Goal: Information Seeking & Learning: Find specific fact

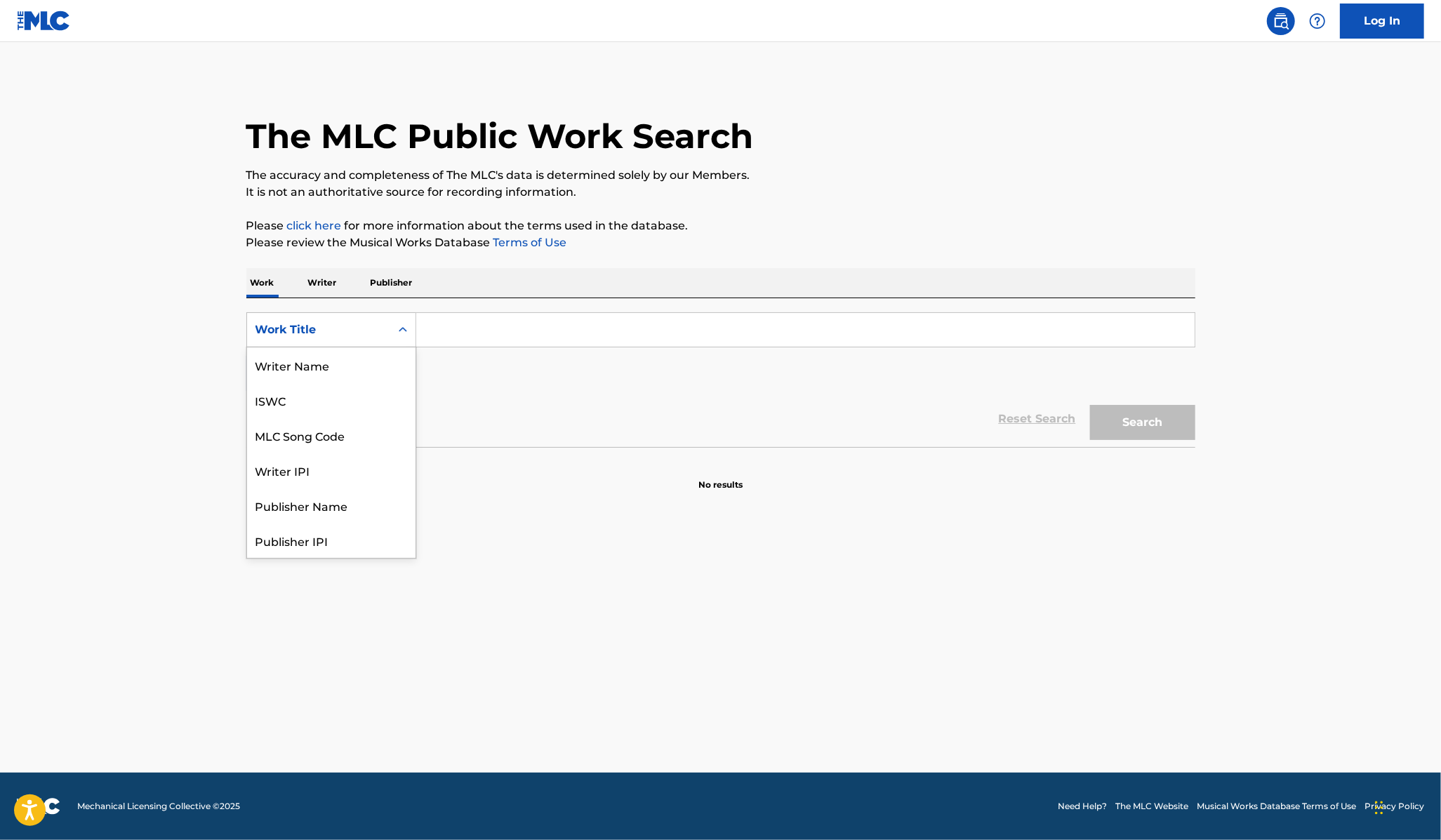
click at [404, 332] on icon "Search Form" at bounding box center [403, 329] width 14 height 14
click at [457, 335] on input "Search Form" at bounding box center [806, 329] width 778 height 34
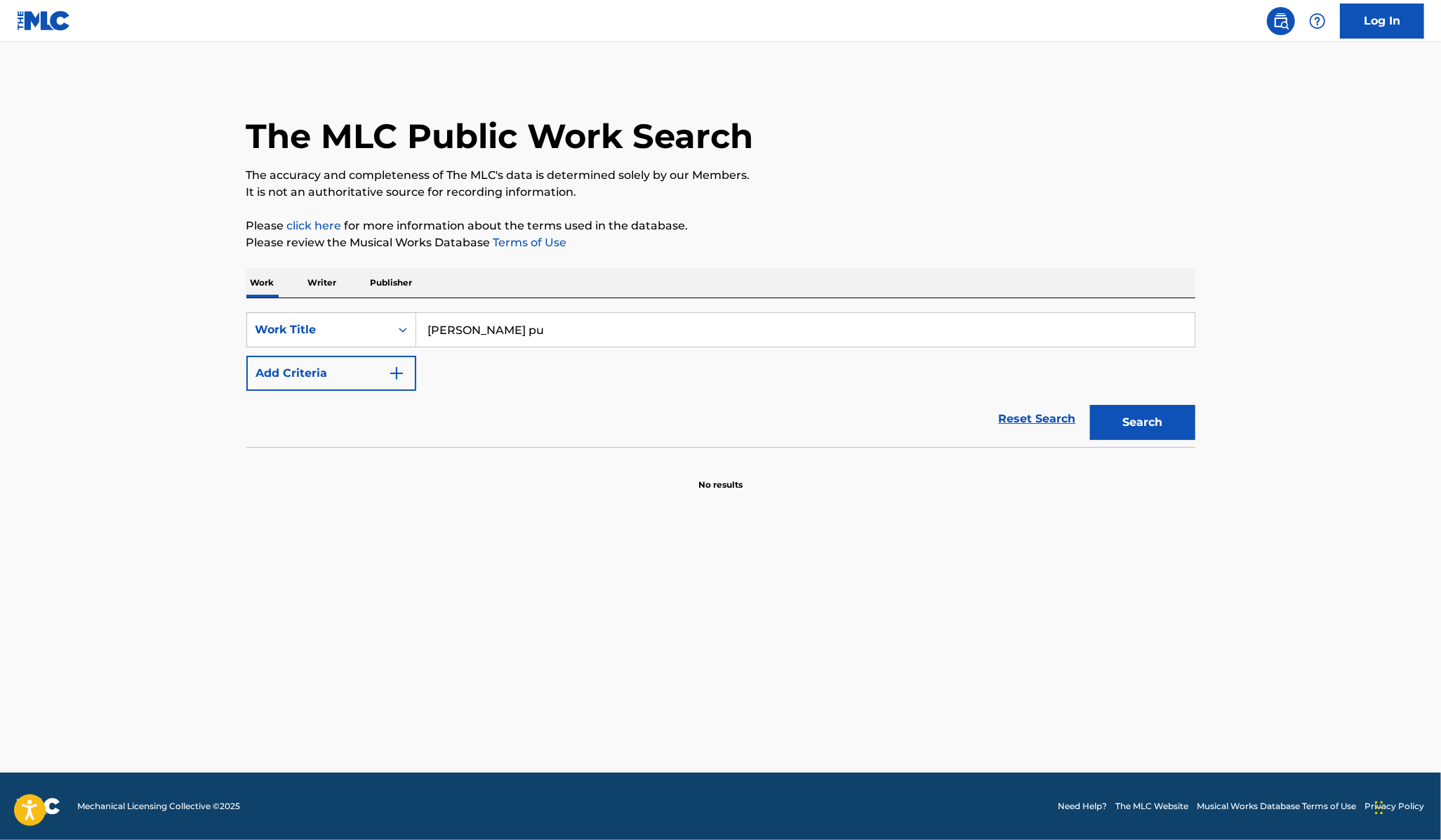
type input "fedric anis pu"
click at [396, 288] on p "Publisher" at bounding box center [391, 283] width 51 height 29
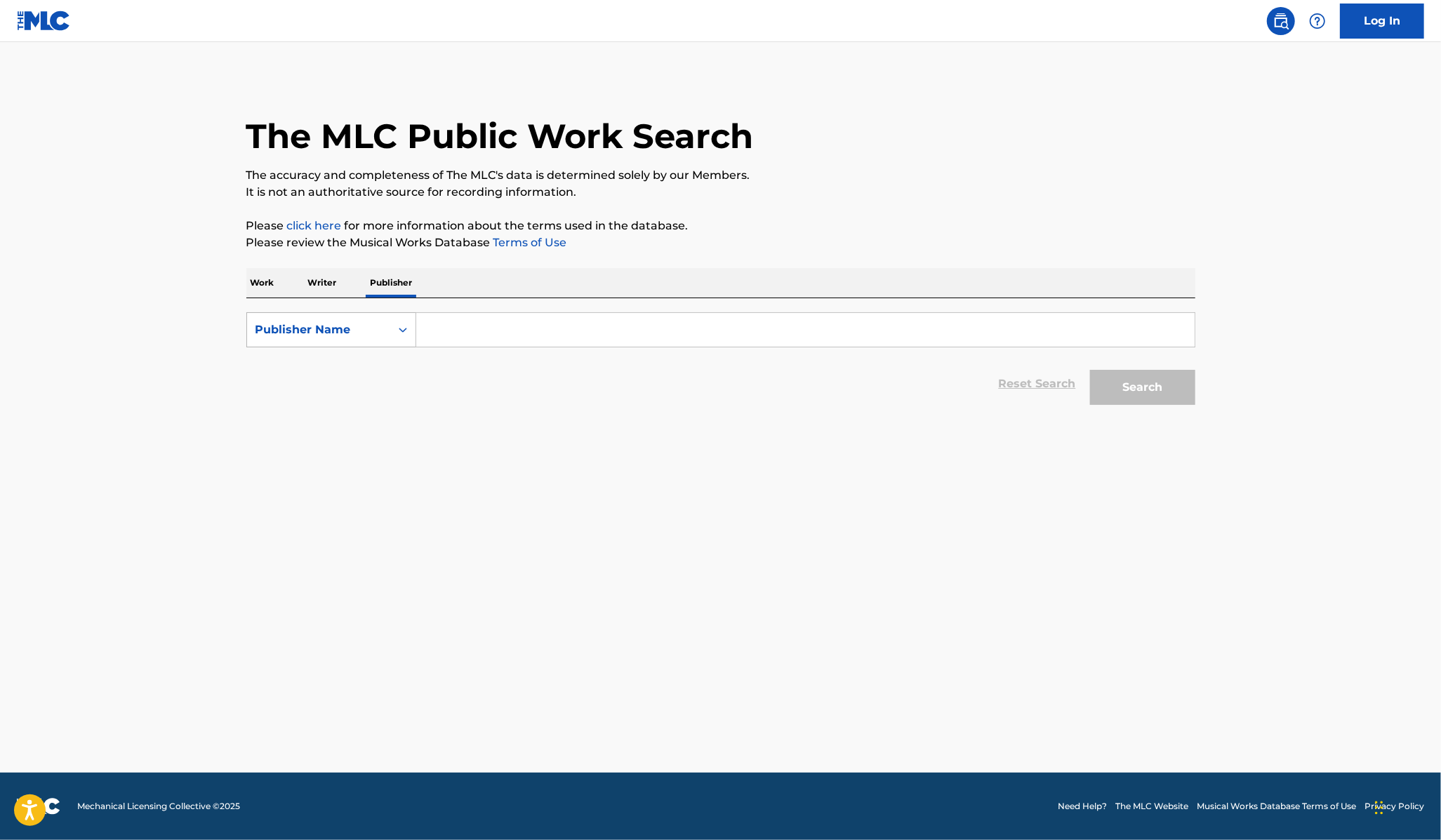
drag, startPoint x: 394, startPoint y: 322, endPoint x: 392, endPoint y: 331, distance: 9.2
click at [394, 323] on div "Search Form" at bounding box center [403, 329] width 25 height 25
click at [446, 334] on input "Search Form" at bounding box center [806, 329] width 778 height 34
type input "fredric anis publishing"
click at [1090, 370] on button "Search" at bounding box center [1143, 388] width 105 height 35
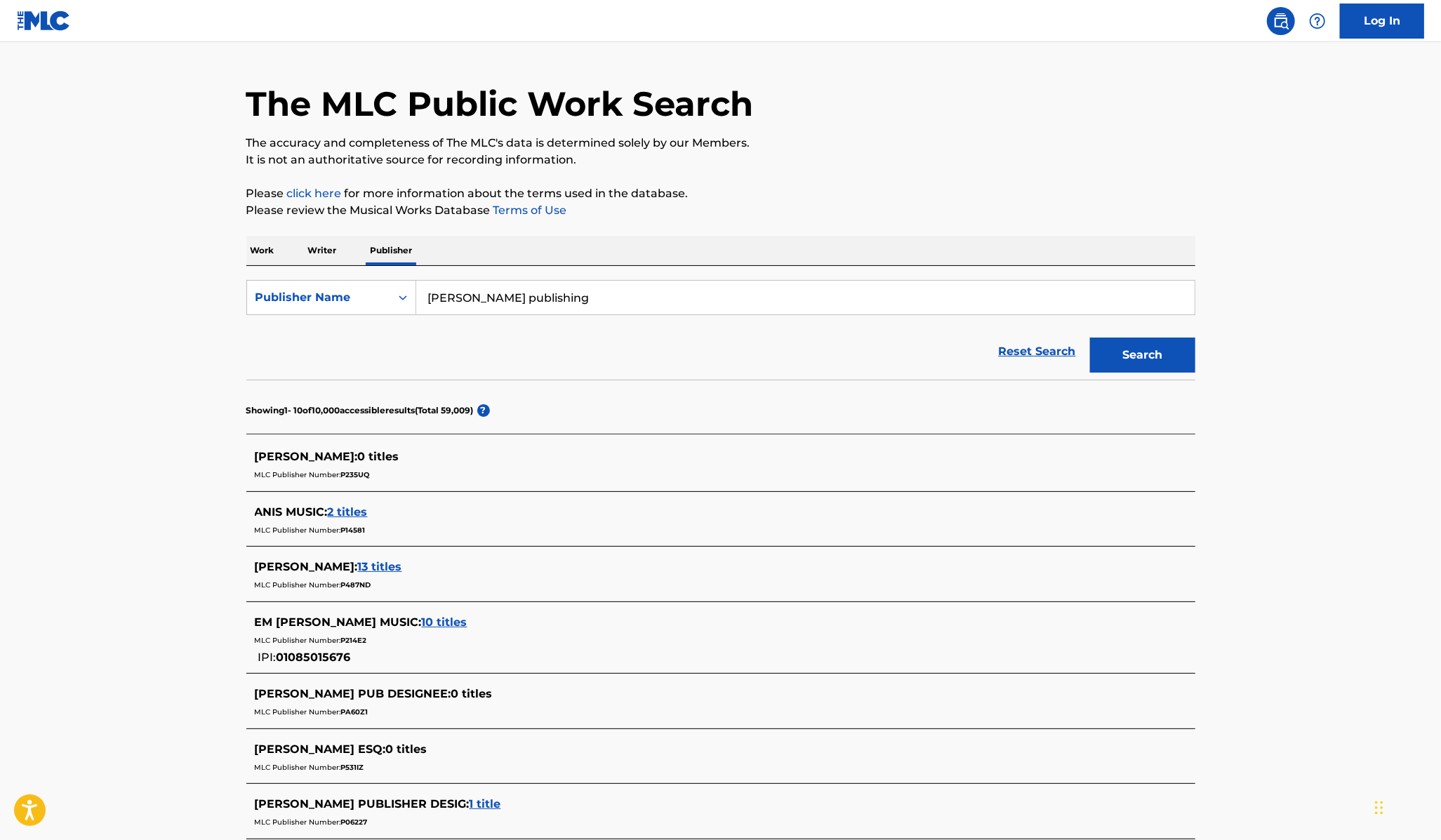
scroll to position [36, 0]
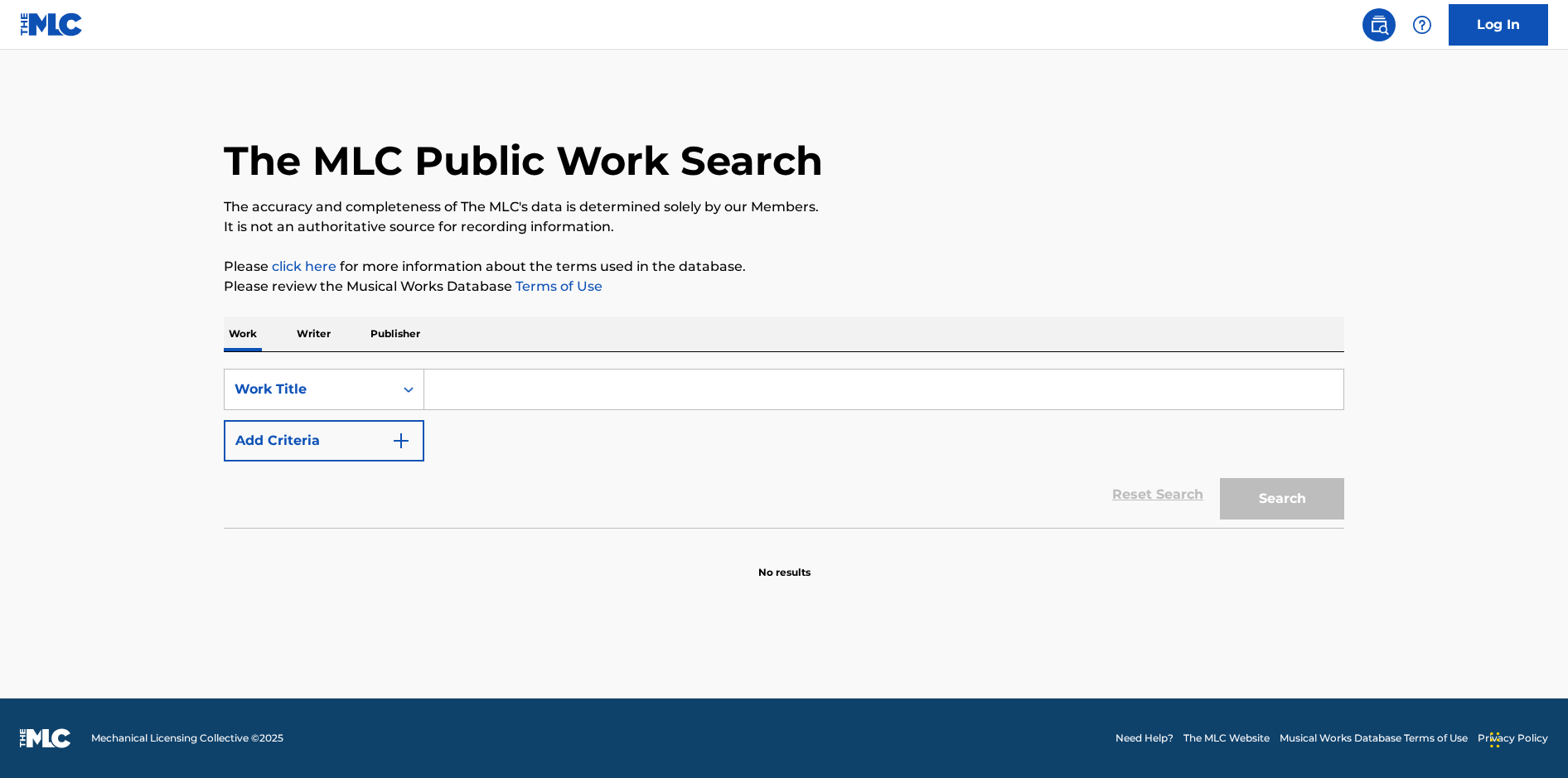
click at [655, 400] on input "Search Form" at bounding box center [884, 389] width 919 height 40
type input "t"
